Goal: Information Seeking & Learning: Check status

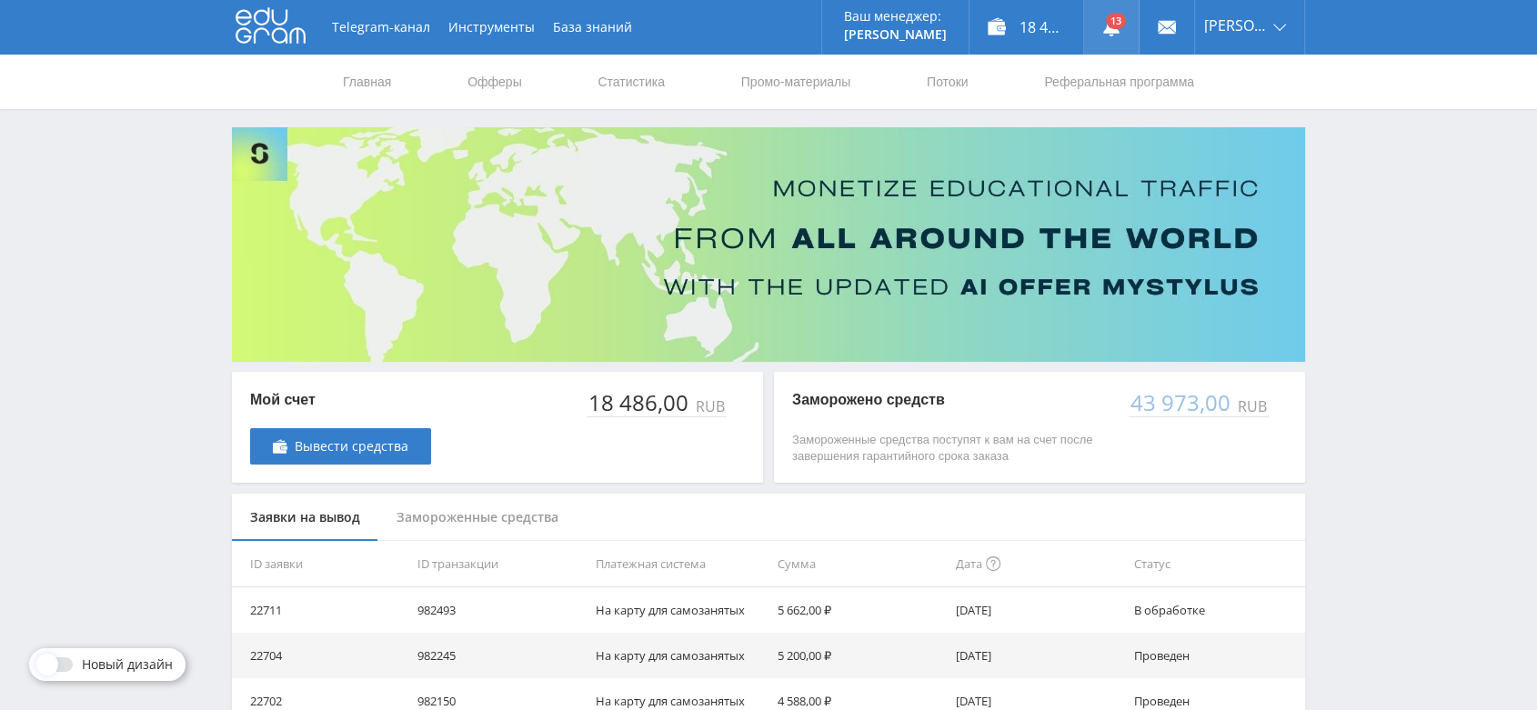
click at [1133, 16] on link at bounding box center [1111, 27] width 55 height 55
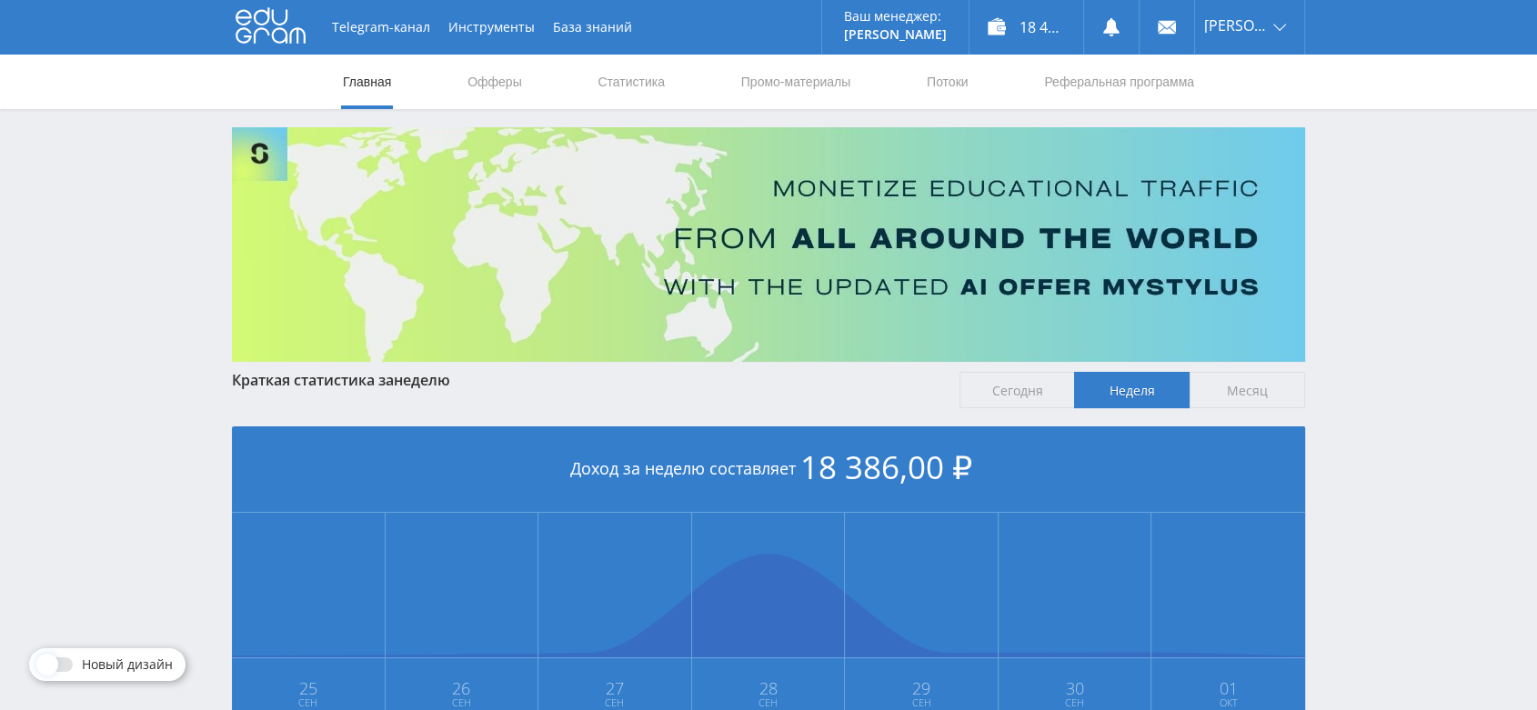
click at [1044, 21] on div "18 486,00 ₽" at bounding box center [1026, 27] width 114 height 55
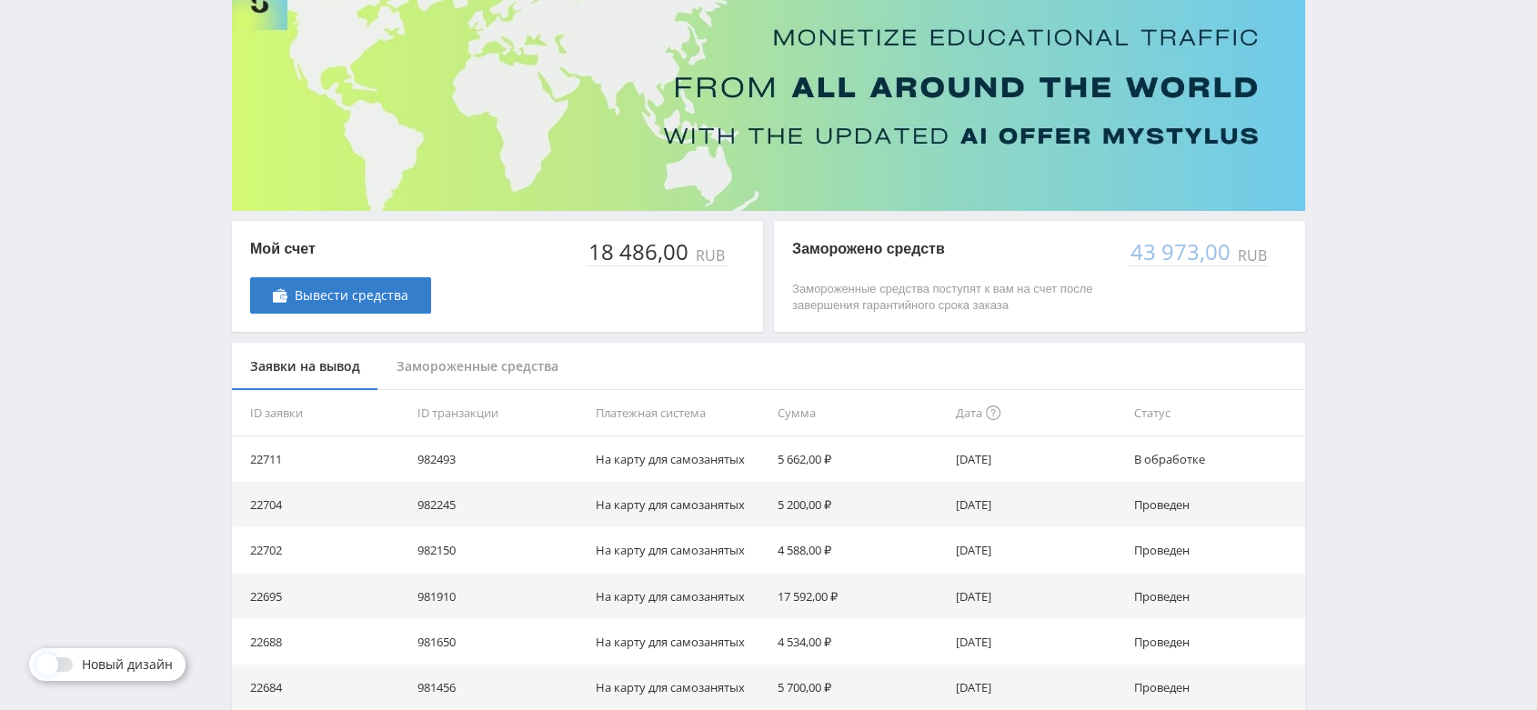
scroll to position [202, 0]
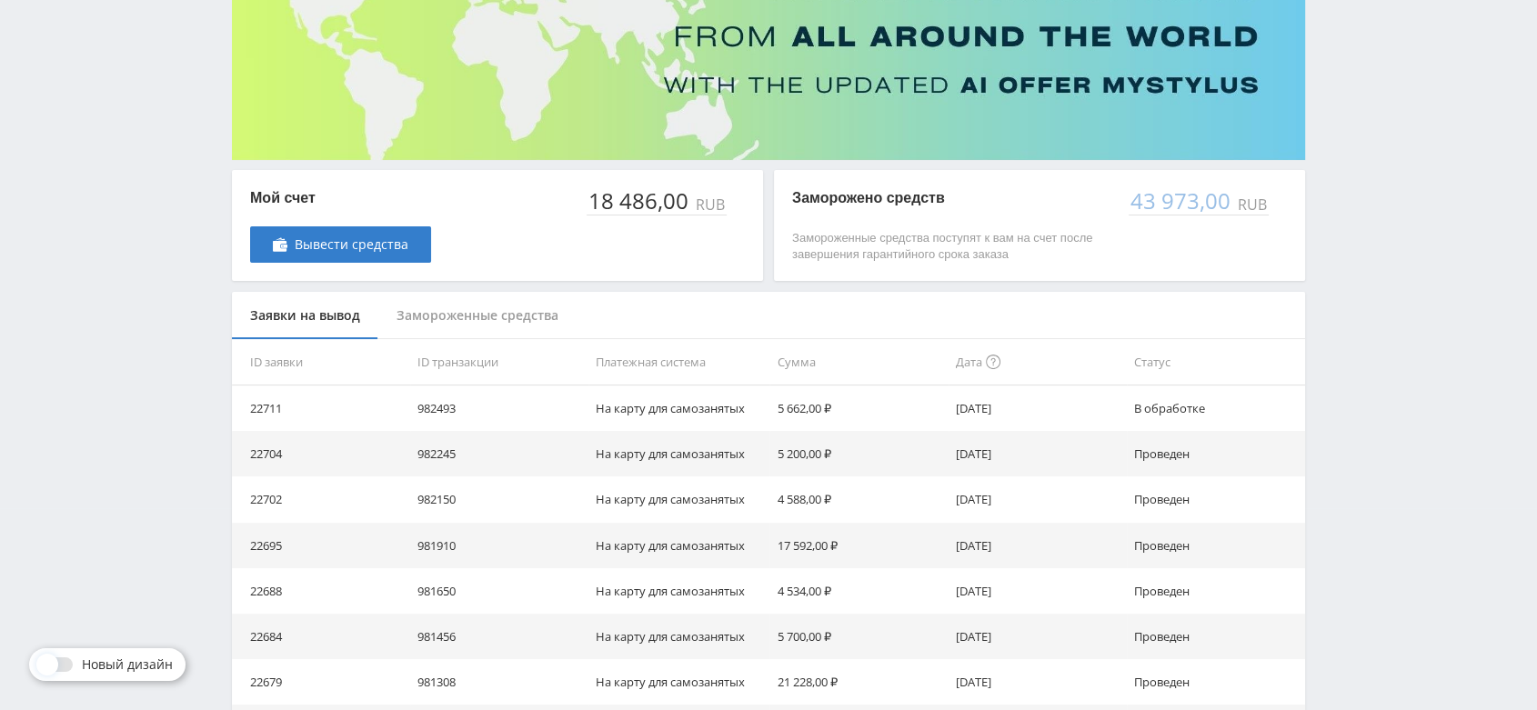
click at [775, 388] on td "5 662,00 ₽" at bounding box center [858, 408] width 178 height 45
click at [764, 414] on td "На карту для самозанятых" at bounding box center [678, 408] width 181 height 45
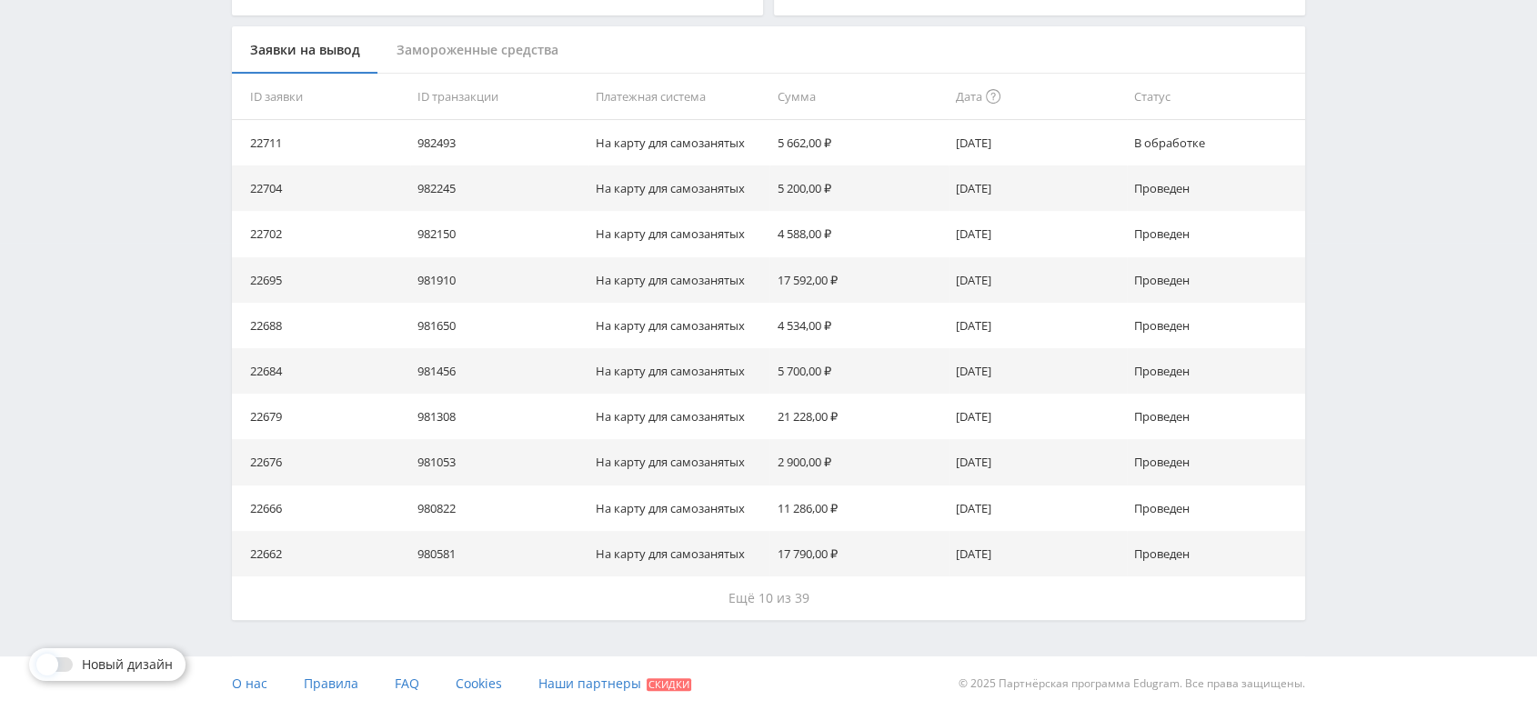
scroll to position [0, 0]
